Goal: Information Seeking & Learning: Understand process/instructions

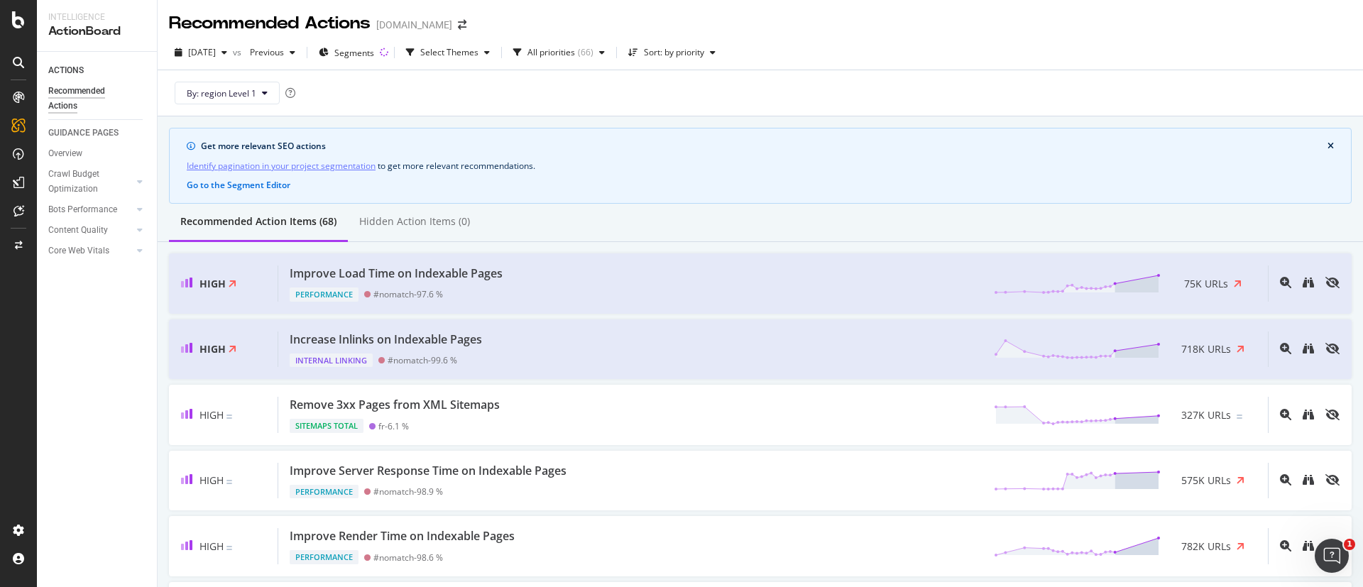
scroll to position [106, 0]
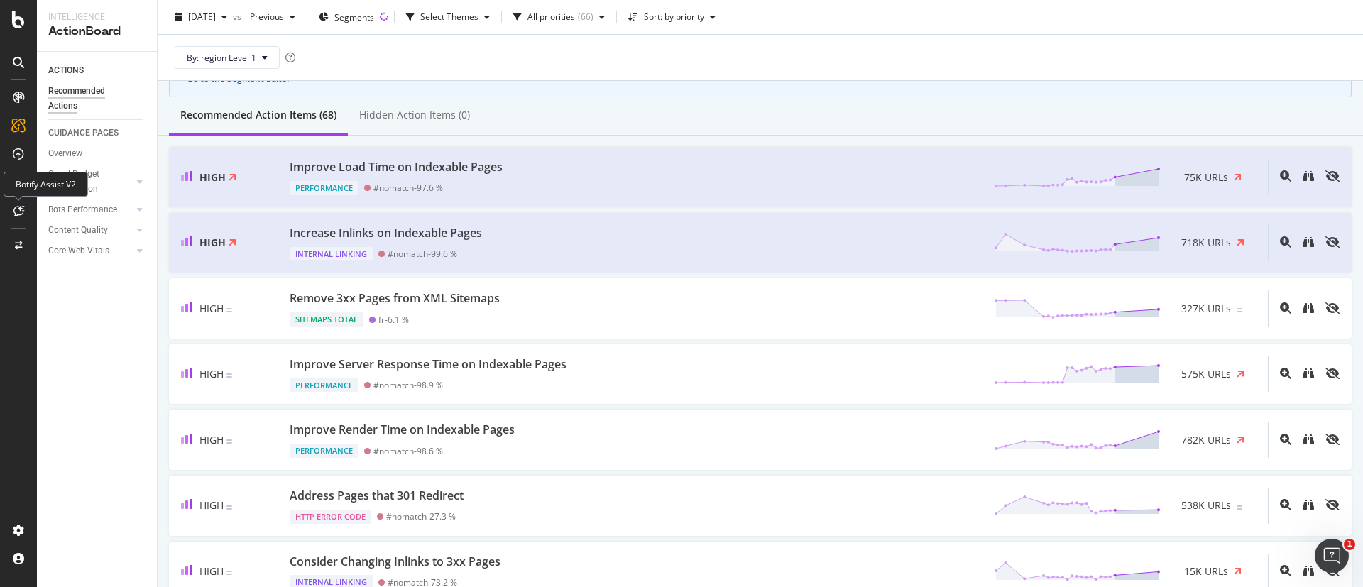
click at [20, 202] on div at bounding box center [18, 210] width 23 height 23
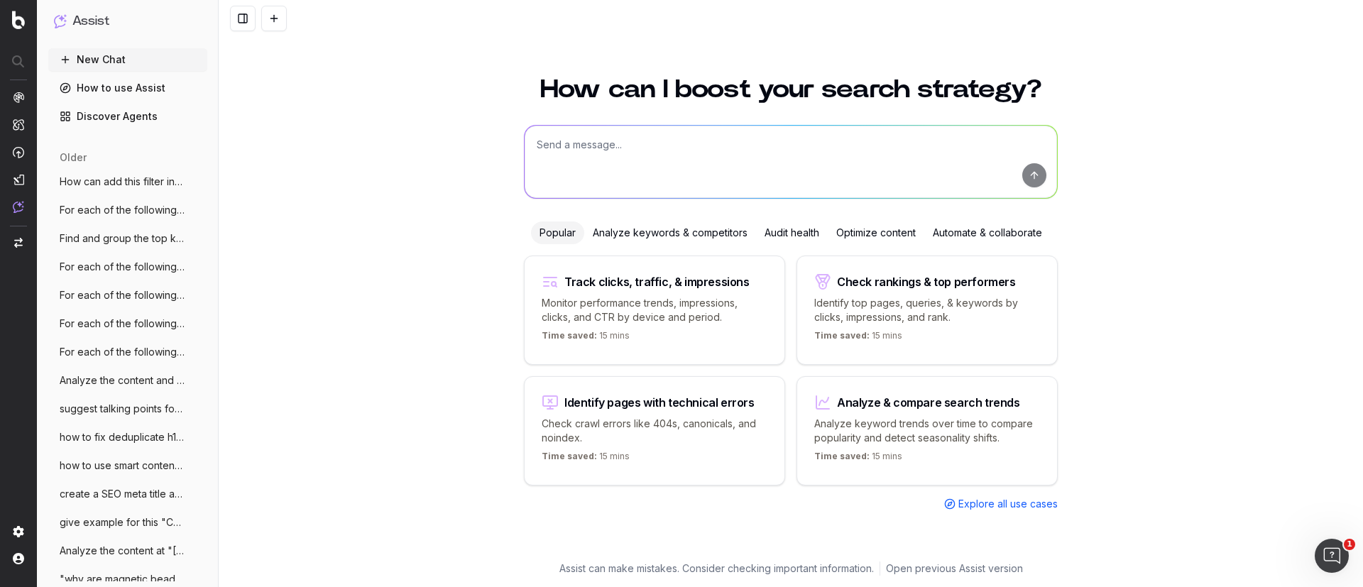
click at [977, 493] on div "Track clicks, traffic, & impressions Monitor performance trends, impressions, c…" at bounding box center [791, 384] width 534 height 256
click at [1004, 503] on span "Explore all use cases" at bounding box center [1007, 504] width 99 height 14
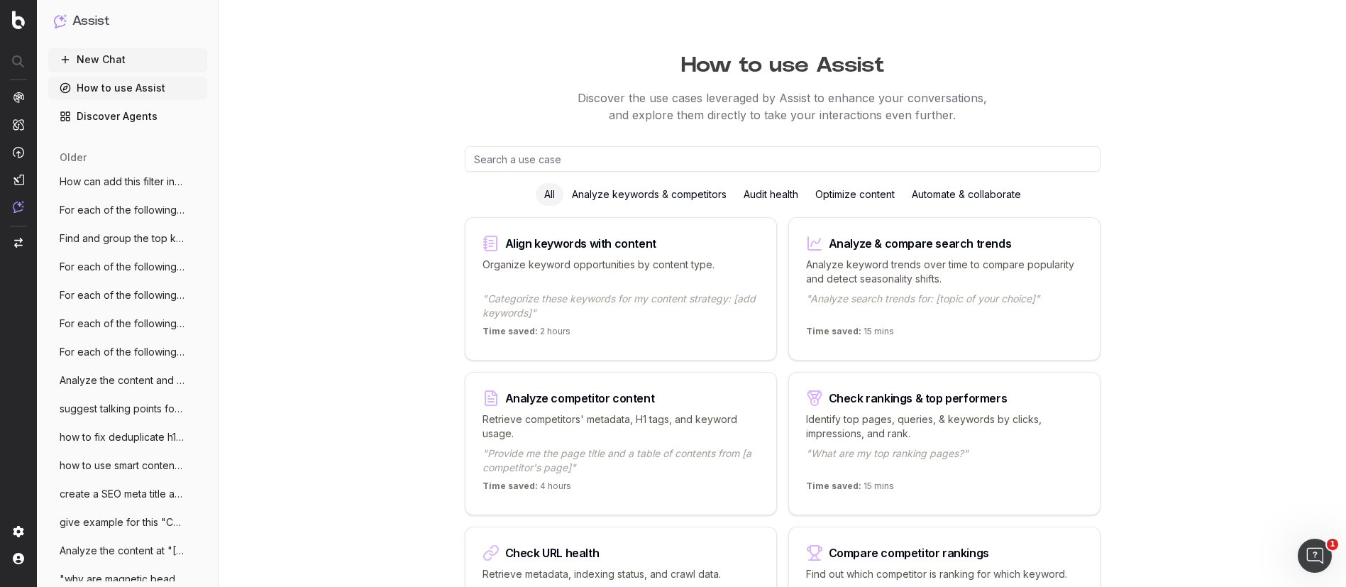
click at [622, 150] on input "text" at bounding box center [783, 159] width 636 height 26
click at [619, 155] on input "text" at bounding box center [783, 159] width 636 height 26
paste input "Compress this image to reduce file size without losing quality."
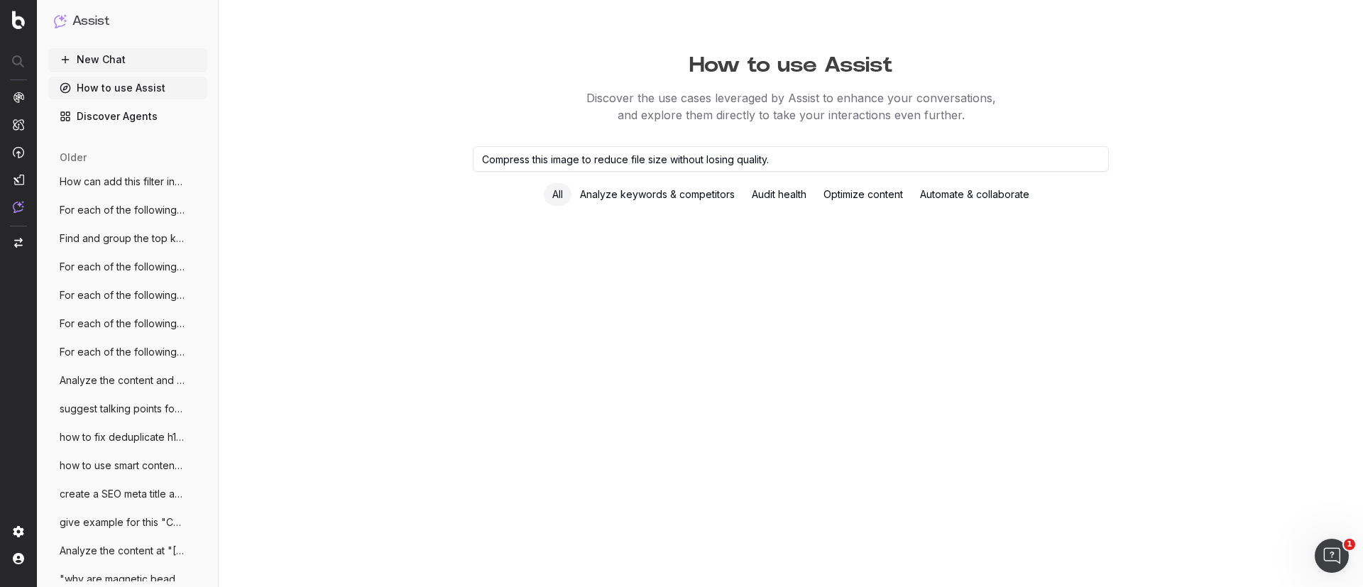
drag, startPoint x: 776, startPoint y: 148, endPoint x: 401, endPoint y: 191, distance: 377.2
click at [401, 191] on div "How to use Assist Discover the use cases leveraged by Assist to enhance your co…" at bounding box center [791, 293] width 1090 height 587
type input "Compress this image to reduce file size without losing quality."
